Goal: Information Seeking & Learning: Learn about a topic

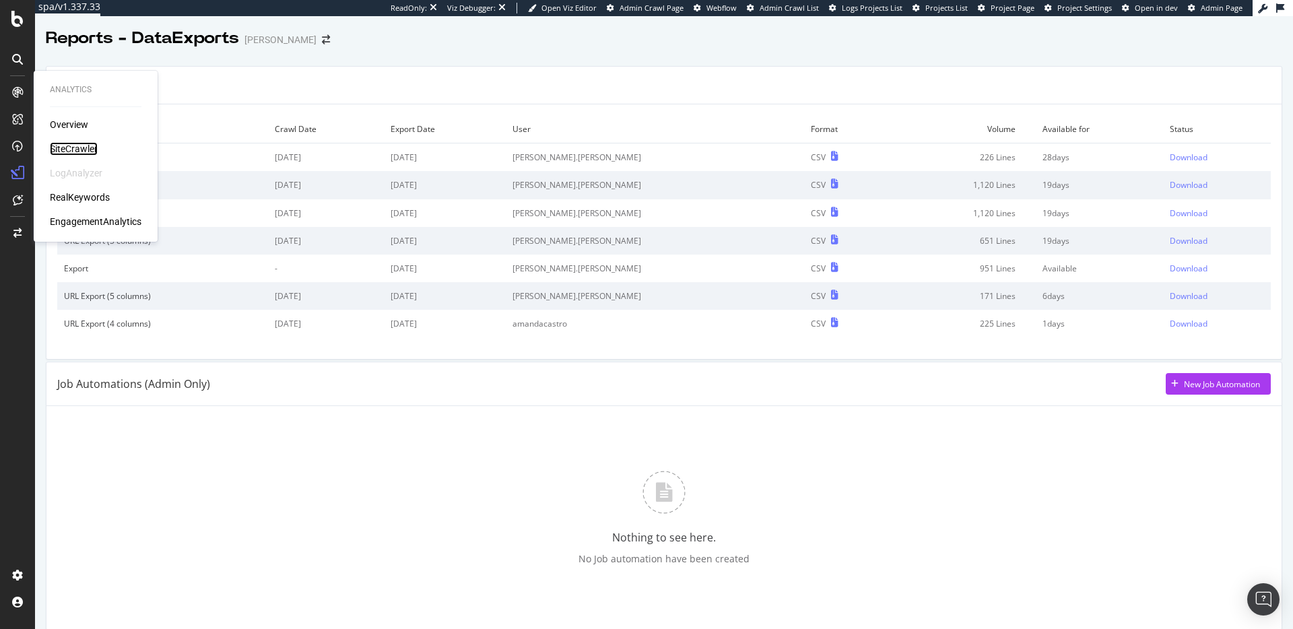
click at [79, 146] on div "SiteCrawler" at bounding box center [74, 148] width 48 height 13
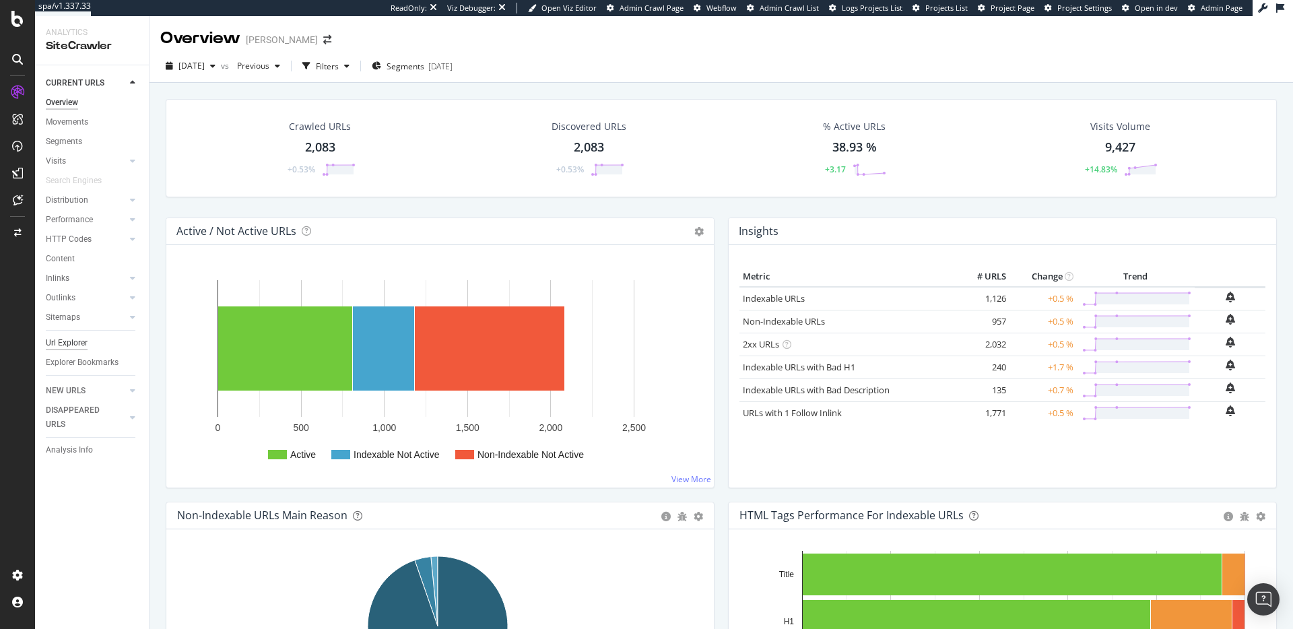
click at [81, 339] on div "Url Explorer" at bounding box center [67, 343] width 42 height 14
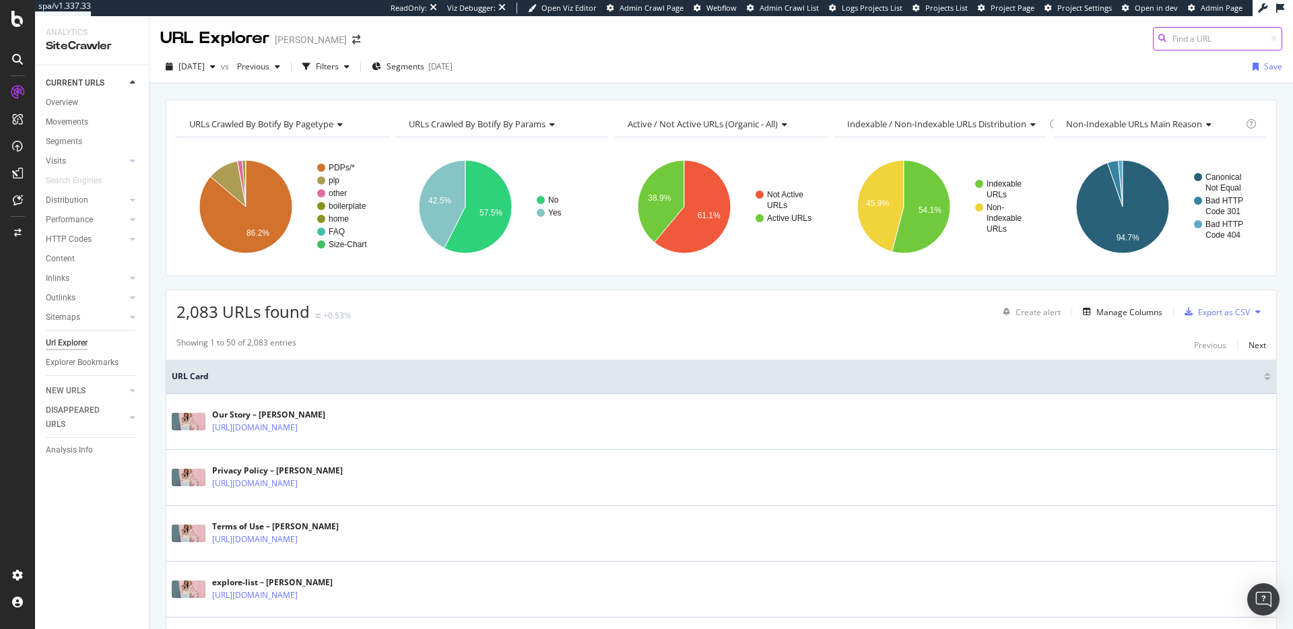
click at [1174, 39] on input at bounding box center [1217, 39] width 129 height 24
paste input "[URL][DOMAIN_NAME]"
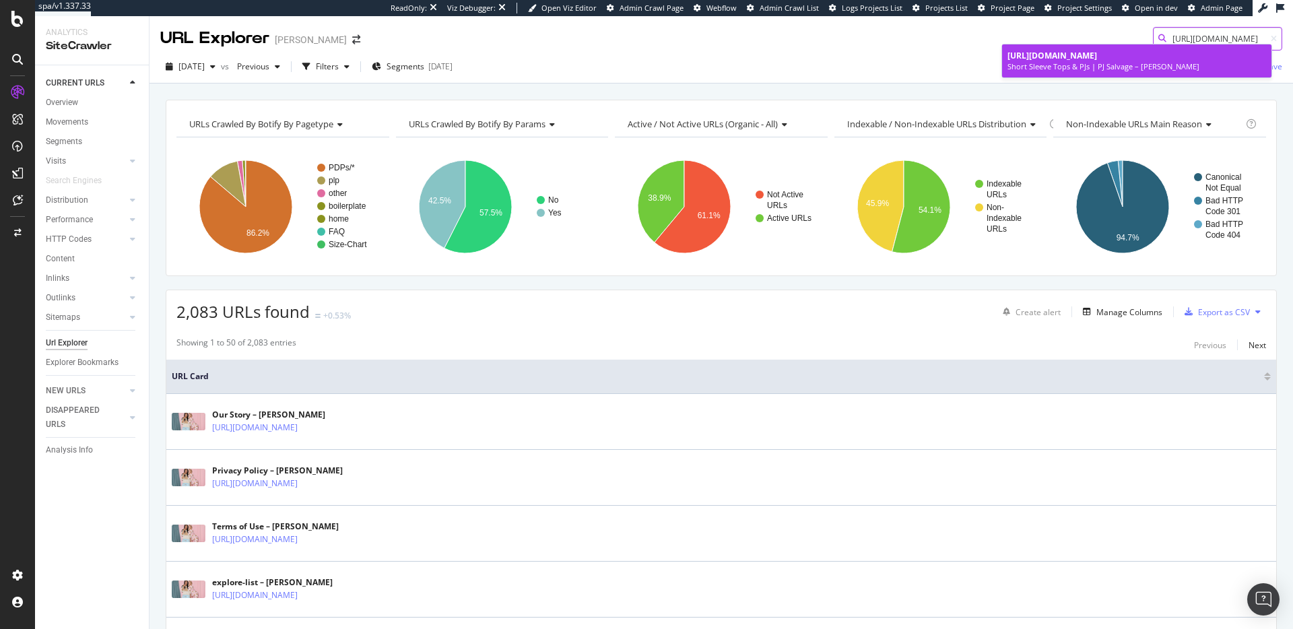
type input "[URL][DOMAIN_NAME]"
click at [1172, 46] on link "[URL][DOMAIN_NAME] Short Sleeve Tops & PJs | PJ Salvage – [PERSON_NAME]" at bounding box center [1136, 60] width 269 height 33
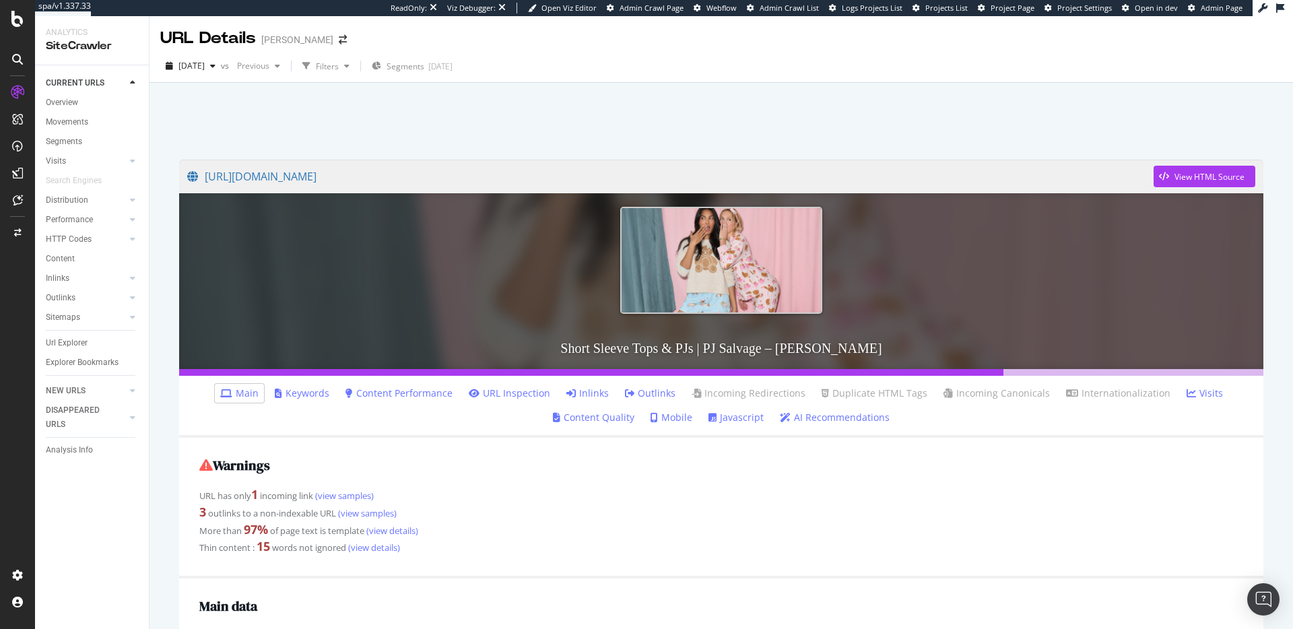
scroll to position [48, 0]
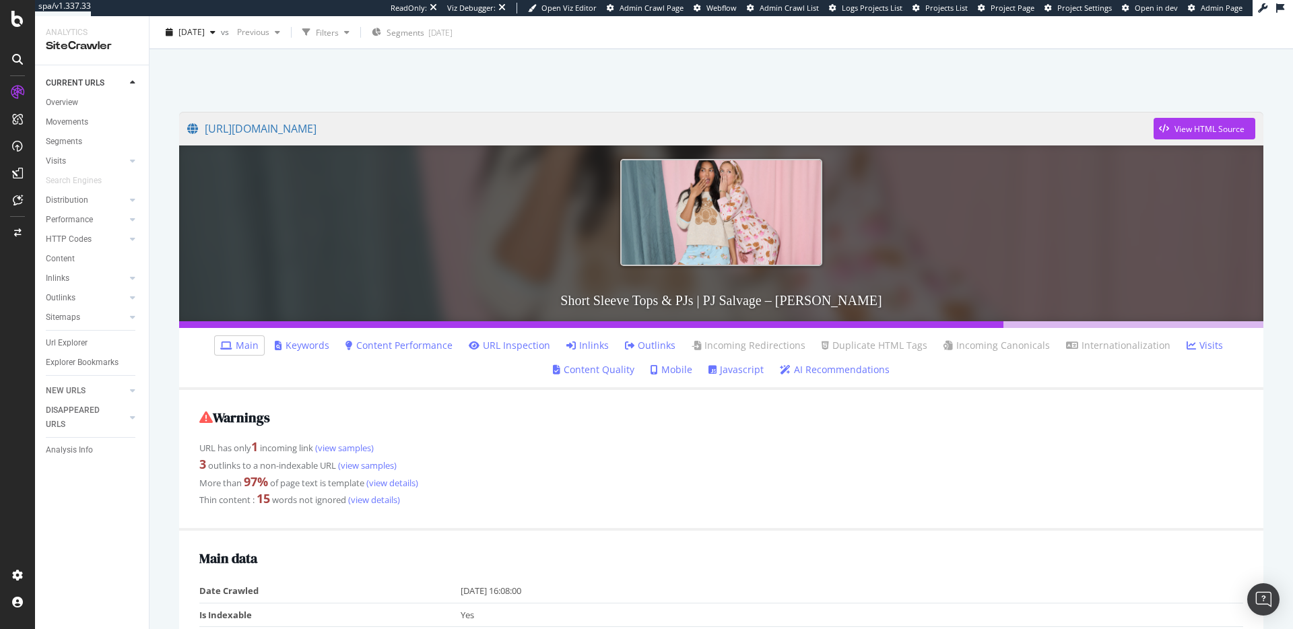
click at [597, 343] on link "Inlinks" at bounding box center [587, 345] width 42 height 13
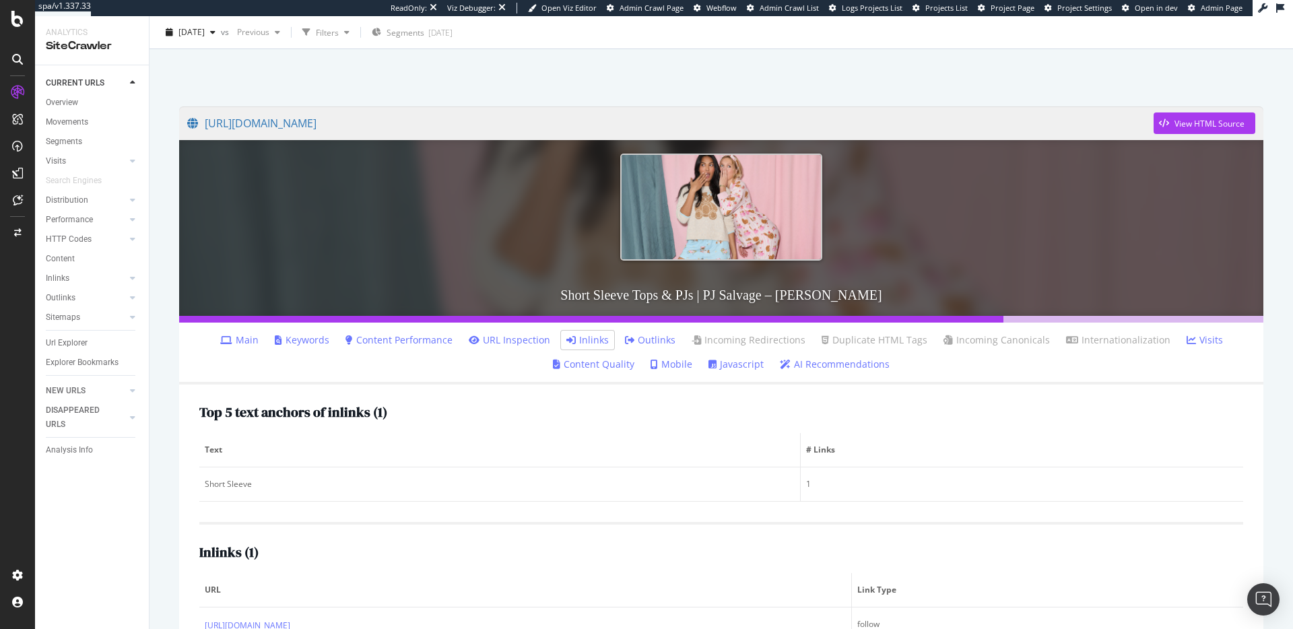
scroll to position [102, 0]
